Goal: Task Accomplishment & Management: Use online tool/utility

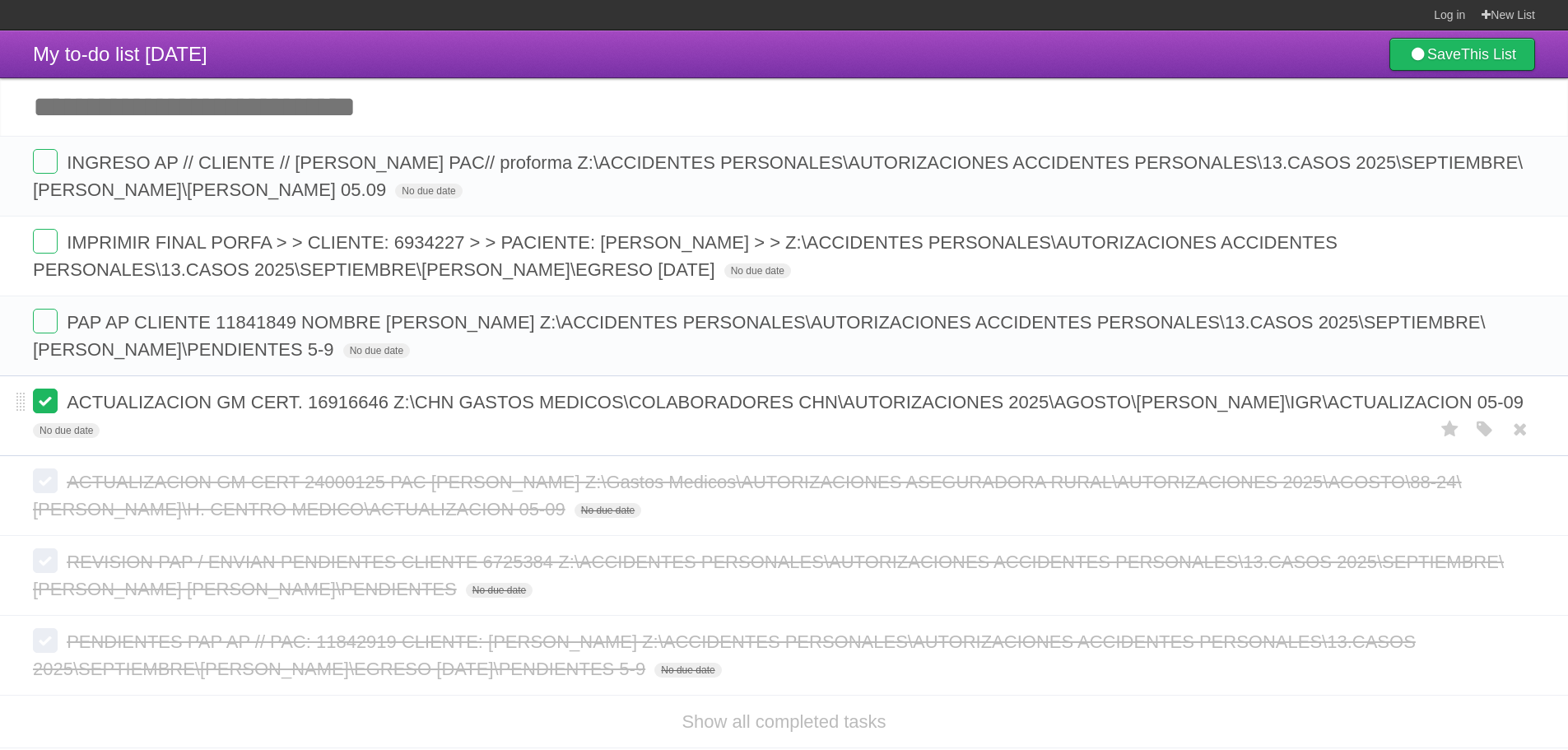
click at [47, 403] on label at bounding box center [45, 401] width 25 height 25
